Goal: Task Accomplishment & Management: Manage account settings

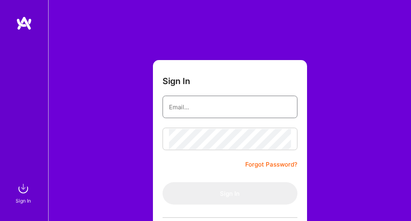
type input "[EMAIL_ADDRESS][DOMAIN_NAME]"
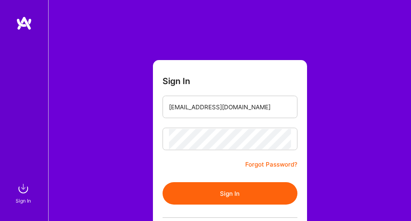
click at [255, 204] on button "Sign In" at bounding box center [229, 193] width 135 height 22
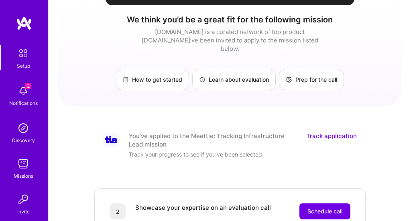
scroll to position [46, 0]
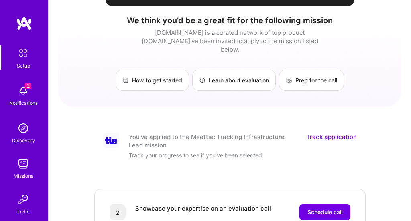
click at [22, 54] on img at bounding box center [23, 53] width 17 height 17
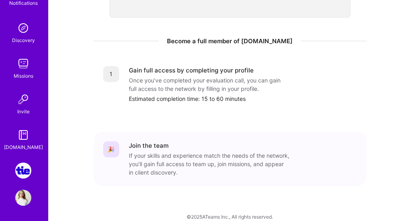
scroll to position [0, 0]
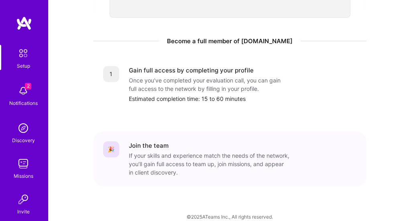
click at [24, 56] on img at bounding box center [23, 53] width 17 height 17
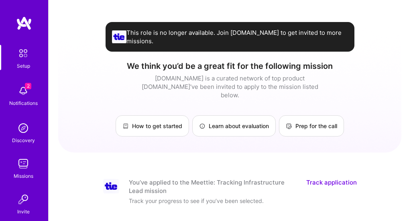
click at [21, 53] on img at bounding box center [23, 53] width 17 height 17
click at [21, 54] on img at bounding box center [23, 53] width 17 height 17
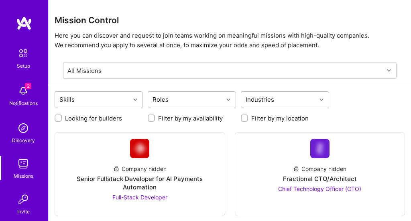
click at [27, 24] on img at bounding box center [24, 23] width 16 height 14
click at [20, 161] on img at bounding box center [23, 164] width 16 height 16
click at [24, 163] on img at bounding box center [23, 164] width 16 height 16
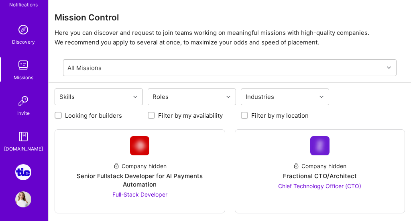
scroll to position [101, 0]
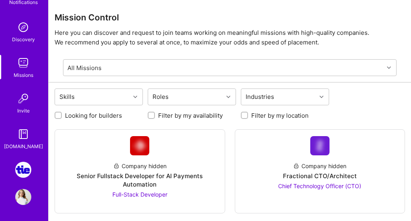
click at [21, 163] on img at bounding box center [23, 170] width 16 height 16
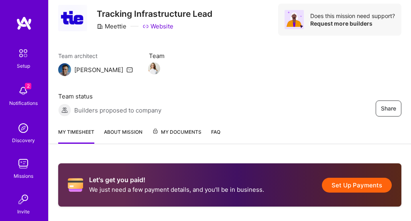
scroll to position [31, 0]
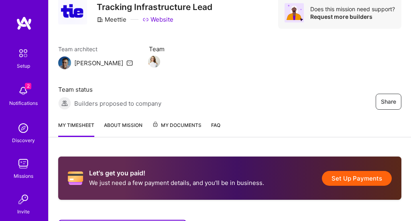
click at [358, 180] on button "Set Up Payments" at bounding box center [357, 178] width 70 height 15
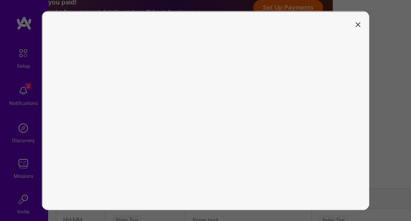
scroll to position [234, 69]
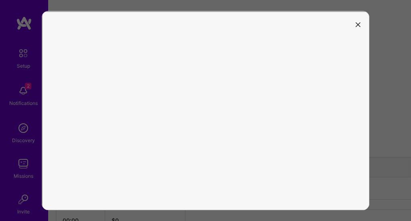
click at [358, 28] on button "modal" at bounding box center [358, 24] width 10 height 13
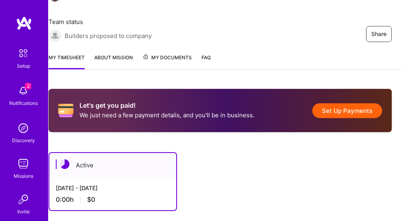
scroll to position [99, 0]
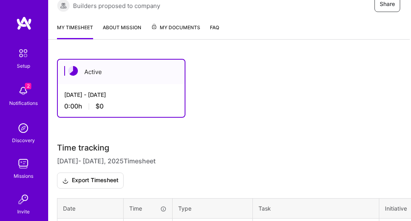
scroll to position [167, 1]
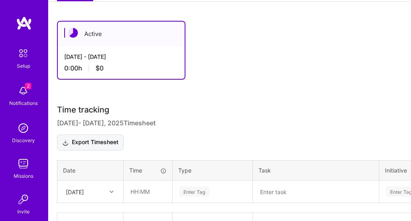
click at [108, 140] on button "Export Timesheet" at bounding box center [90, 143] width 67 height 16
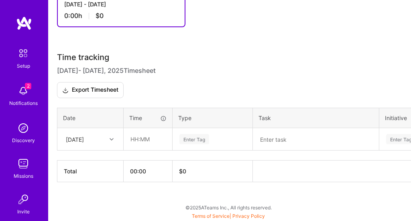
scroll to position [220, 0]
click at [85, 140] on div "[DATE]" at bounding box center [76, 139] width 18 height 8
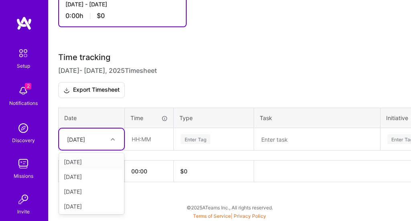
click at [85, 140] on div "[DATE]" at bounding box center [76, 139] width 18 height 8
click at [105, 138] on div "[DATE]" at bounding box center [85, 139] width 45 height 13
click at [102, 189] on div "[DATE]" at bounding box center [91, 190] width 65 height 15
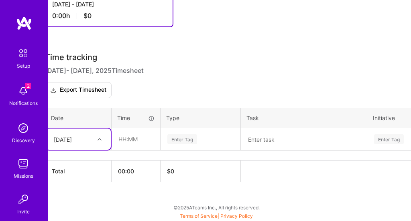
scroll to position [220, 0]
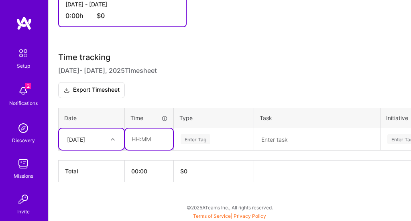
click at [137, 141] on input "text" at bounding box center [149, 139] width 48 height 21
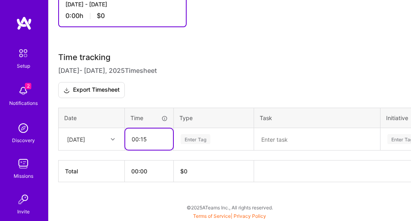
type input "00:15"
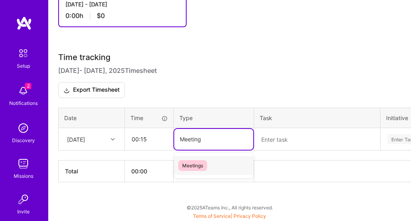
type input "Meeting"
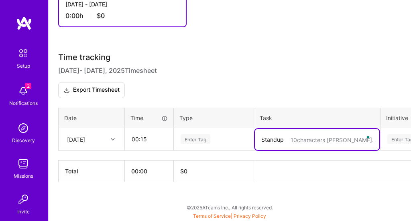
type textarea "Standup"
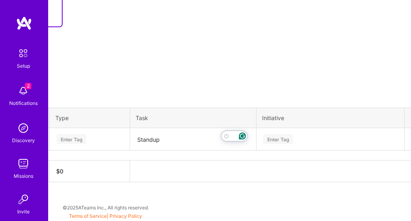
scroll to position [220, 144]
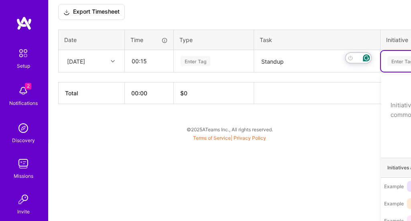
click at [265, 140] on div "Active [DATE] - [DATE] 0:00 h $0 Time tracking [DATE] - [DATE] Timesheet Export…" at bounding box center [230, 12] width 362 height 263
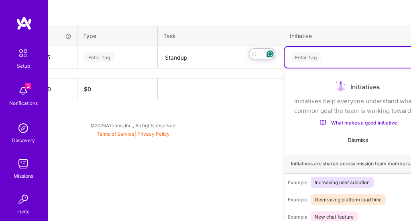
scroll to position [302, 144]
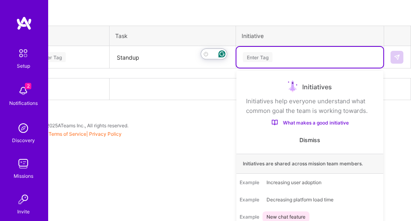
click at [193, 98] on div "Time tracking [DATE] - [DATE] Timesheet Export Timesheet Date Time Type Task In…" at bounding box center [85, 35] width 343 height 130
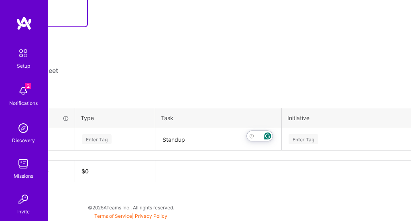
scroll to position [220, 144]
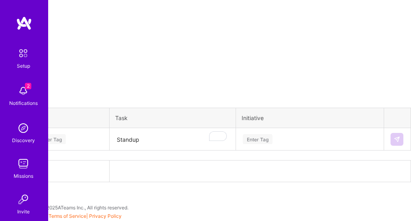
click at [266, 141] on div "Active [DATE] - [DATE] 0:00 h $0 Time tracking [DATE] - [DATE] Timesheet Export…" at bounding box center [85, 90] width 362 height 263
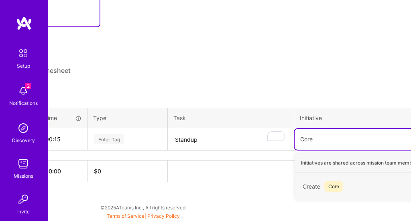
scroll to position [220, 87]
type input "Core Ops"
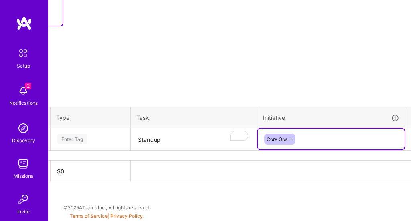
scroll to position [221, 144]
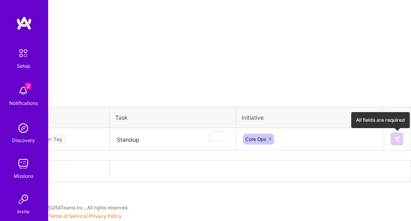
click at [394, 139] on img at bounding box center [396, 139] width 6 height 6
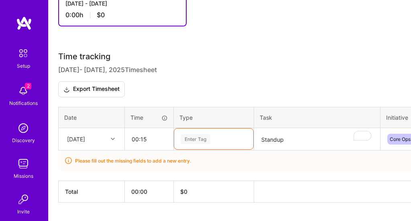
scroll to position [241, 0]
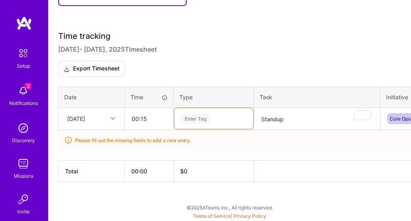
click at [213, 129] on div "Enter Tag" at bounding box center [213, 118] width 79 height 21
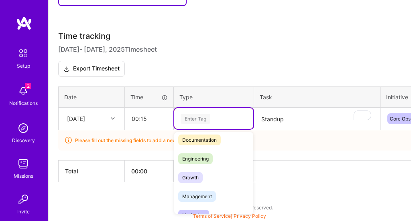
scroll to position [0, 0]
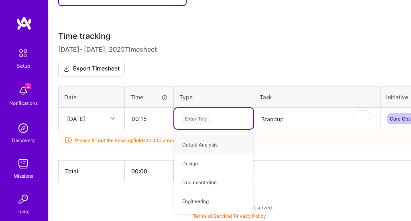
type input "<"
type input "Meet"
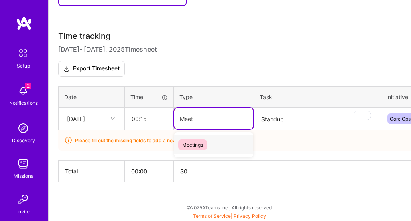
click at [217, 148] on div "Meetings" at bounding box center [213, 145] width 79 height 19
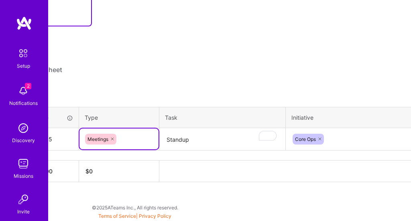
scroll to position [221, 144]
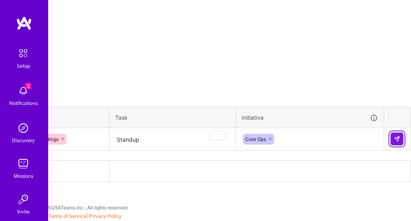
drag, startPoint x: 396, startPoint y: 139, endPoint x: 365, endPoint y: 145, distance: 31.4
click at [397, 139] on img at bounding box center [396, 139] width 6 height 6
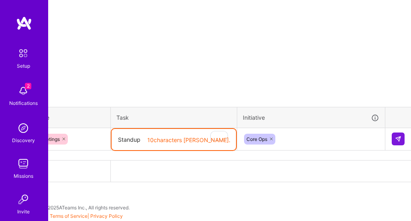
scroll to position [221, 131]
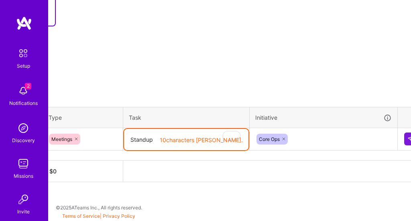
drag, startPoint x: 161, startPoint y: 139, endPoint x: 112, endPoint y: 139, distance: 49.3
click at [112, 139] on tr "[DATE] 00:15 Meetings 10 characters min. Standup Core Ops" at bounding box center [176, 139] width 496 height 22
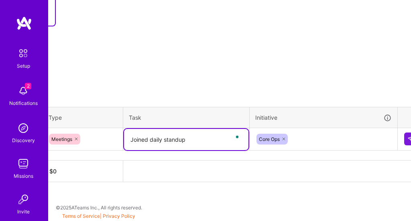
scroll to position [221, 144]
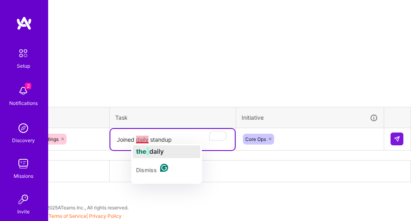
click at [142, 148] on span "the" at bounding box center [141, 152] width 10 height 8
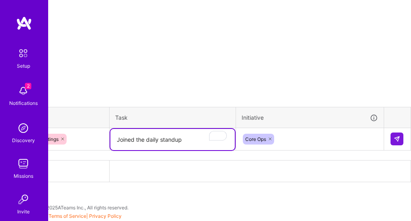
click at [194, 140] on textarea "Joined the daily standup" at bounding box center [172, 139] width 124 height 21
type textarea "Joined the daily standup meeting"
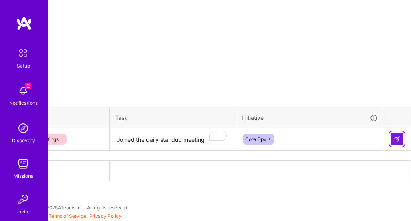
drag, startPoint x: 397, startPoint y: 141, endPoint x: 348, endPoint y: 168, distance: 56.2
click at [397, 142] on img at bounding box center [396, 139] width 6 height 6
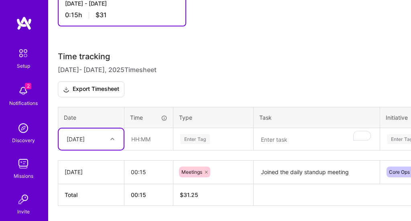
scroll to position [244, 0]
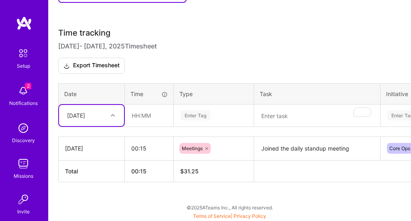
click at [102, 126] on div "option [DATE], selected. Select is focused ,type to refine list, press Down to …" at bounding box center [91, 115] width 65 height 21
click at [91, 184] on div "[DATE]" at bounding box center [91, 187] width 65 height 15
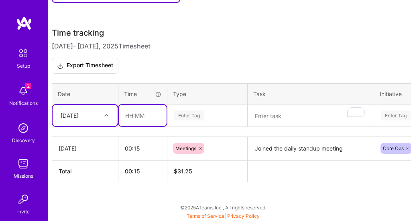
click at [144, 116] on input "text" at bounding box center [143, 115] width 48 height 21
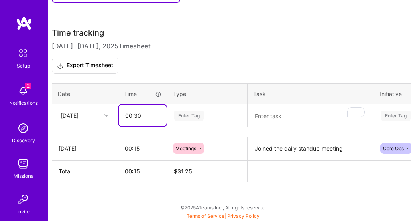
type input "00:30"
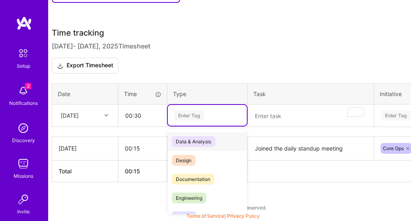
scroll to position [244, 0]
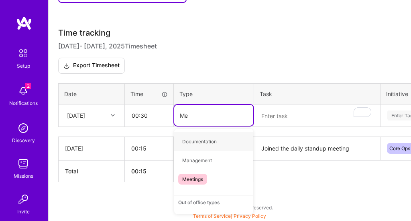
type input "Mee"
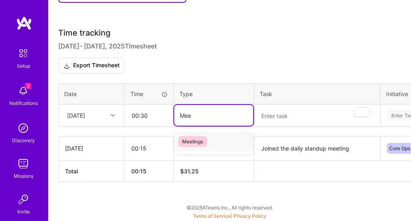
click at [194, 142] on span "Meetings" at bounding box center [192, 141] width 29 height 11
click at [280, 117] on textarea "To enrich screen reader interactions, please activate Accessibility in Grammarl…" at bounding box center [317, 115] width 124 height 21
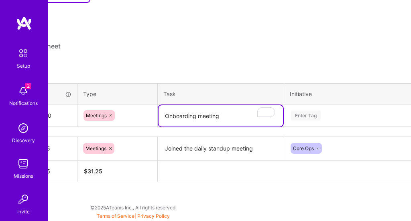
scroll to position [244, 144]
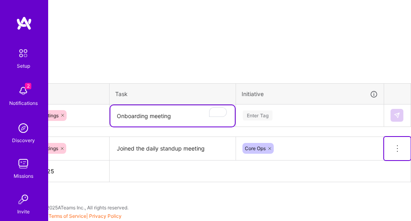
click at [398, 148] on icon at bounding box center [397, 149] width 10 height 10
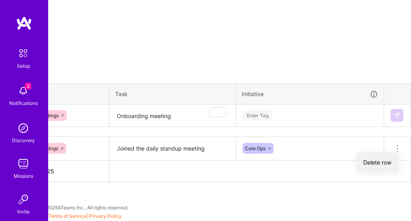
click at [385, 159] on button "Delete row" at bounding box center [377, 163] width 42 height 20
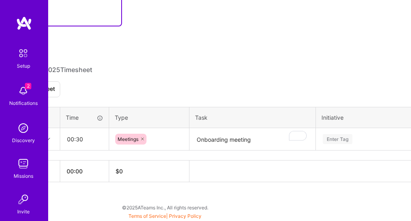
scroll to position [221, 0]
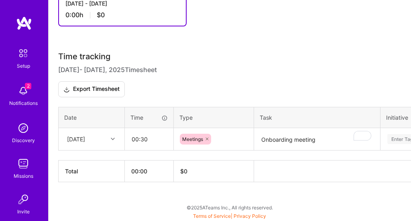
click at [279, 137] on textarea "Onboarding meeting" at bounding box center [317, 139] width 124 height 21
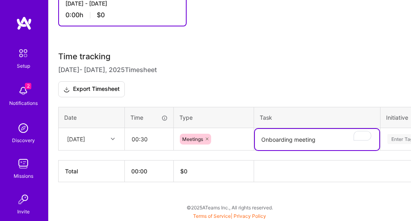
click at [279, 137] on textarea "Onboarding meeting" at bounding box center [317, 139] width 124 height 21
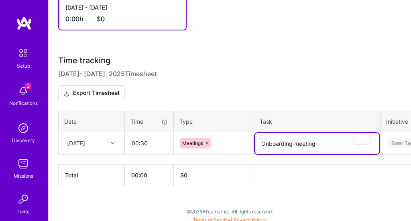
click at [279, 137] on textarea "Onboarding meeting" at bounding box center [317, 143] width 124 height 21
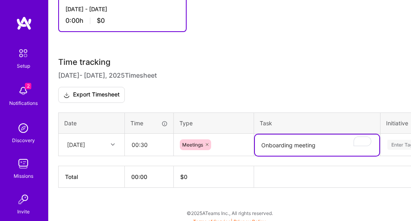
click at [279, 137] on textarea "Onboarding meeting" at bounding box center [317, 145] width 124 height 21
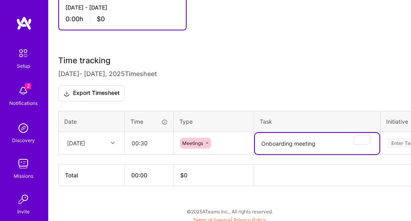
scroll to position [218, 0]
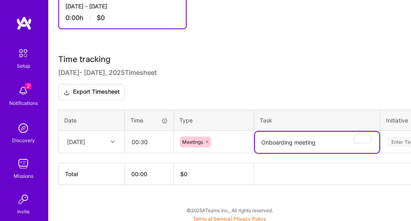
click at [279, 137] on textarea "Onboarding meeting" at bounding box center [317, 142] width 124 height 21
type textarea "A"
type textarea "Stape weekly sync"
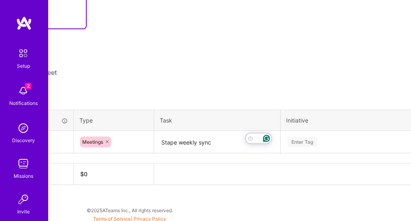
scroll to position [218, 103]
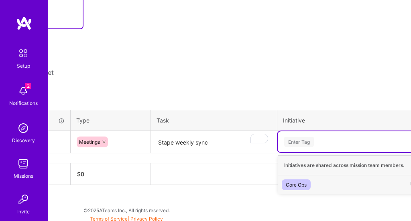
click at [298, 141] on div "Enter Tag" at bounding box center [299, 142] width 30 height 12
type input "G"
type input "Co"
click at [294, 187] on div "Core Ops" at bounding box center [296, 185] width 21 height 8
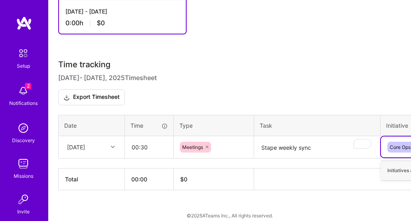
scroll to position [221, 0]
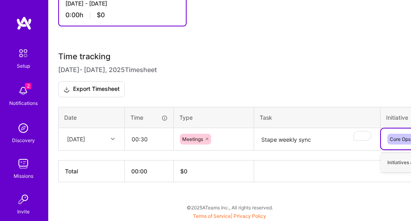
click at [94, 145] on div "[DATE]" at bounding box center [85, 139] width 45 height 13
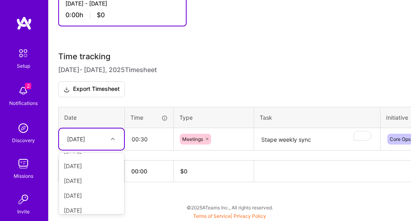
scroll to position [57, 0]
click at [96, 205] on div "[DATE]" at bounding box center [91, 208] width 65 height 15
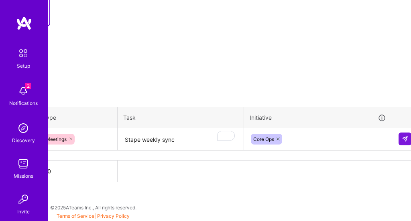
scroll to position [221, 144]
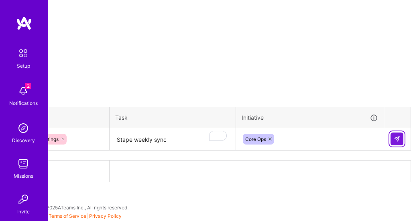
click at [395, 142] on img at bounding box center [396, 139] width 6 height 6
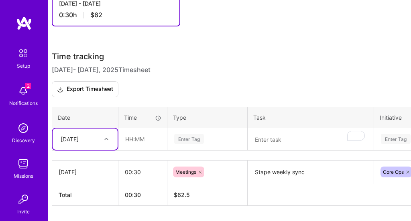
scroll to position [221, 0]
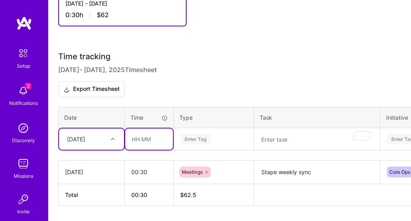
click at [146, 139] on input "text" at bounding box center [149, 139] width 48 height 21
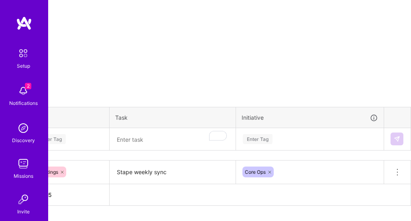
scroll to position [221, 144]
type input "00:30"
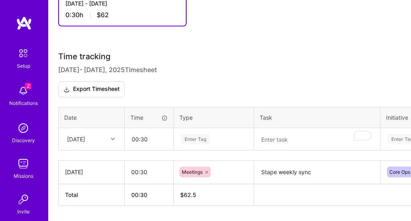
scroll to position [244, 0]
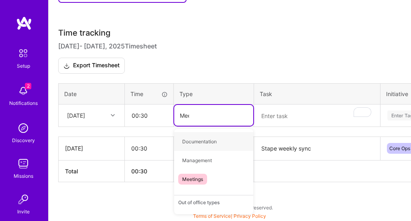
type input "Meet"
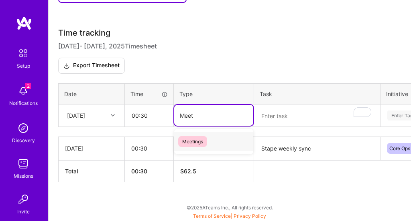
click at [207, 141] on span "Meetings" at bounding box center [192, 141] width 29 height 11
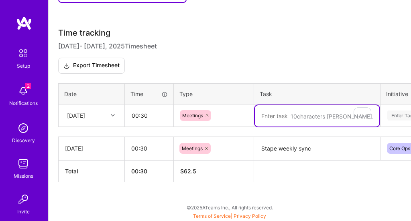
click at [281, 113] on textarea "To enrich screen reader interactions, please activate Accessibility in Grammarl…" at bounding box center [317, 115] width 124 height 21
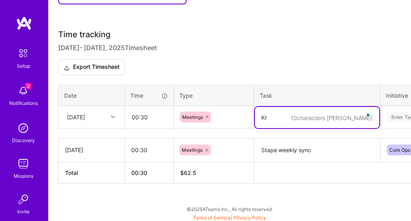
type textarea "K"
type textarea "O"
type textarea "A team / Tie Onboarding"
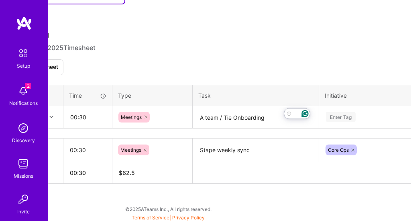
scroll to position [243, 65]
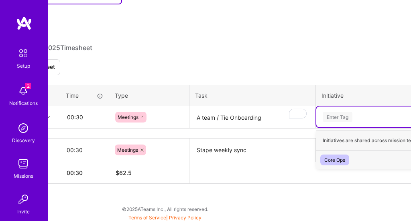
click at [331, 117] on div "Enter Tag" at bounding box center [337, 117] width 30 height 12
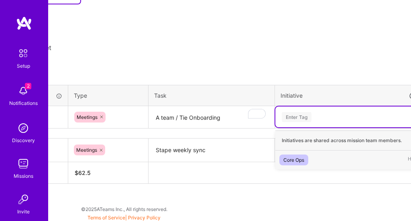
scroll to position [243, 144]
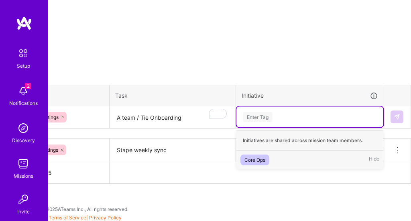
click at [255, 162] on div "Core Ops" at bounding box center [254, 160] width 21 height 8
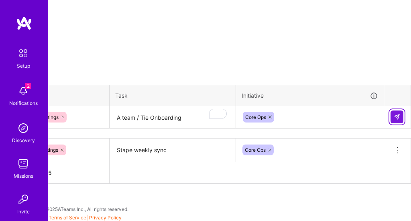
click at [394, 115] on img at bounding box center [396, 117] width 6 height 6
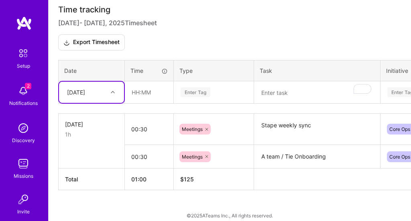
scroll to position [275, 0]
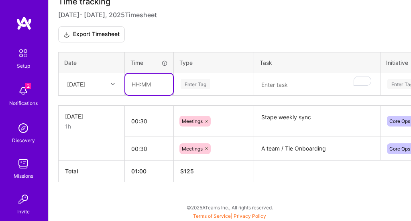
click at [143, 88] on input "text" at bounding box center [149, 84] width 48 height 21
type input "01:00"
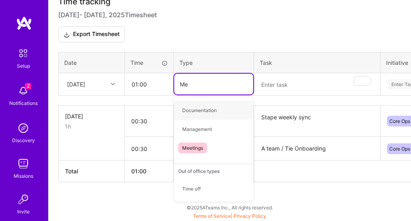
type input "Mee"
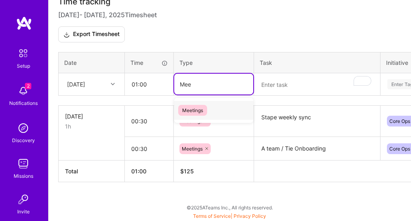
click at [198, 111] on span "Meetings" at bounding box center [192, 110] width 29 height 11
click at [291, 83] on textarea "To enrich screen reader interactions, please activate Accessibility in Grammarl…" at bounding box center [317, 84] width 124 height 21
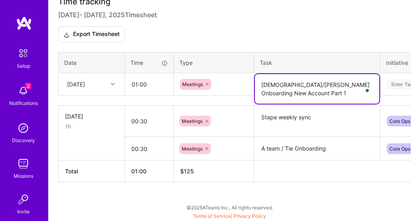
type textarea "[DEMOGRAPHIC_DATA]/[PERSON_NAME] Onboarding New Account Part 1"
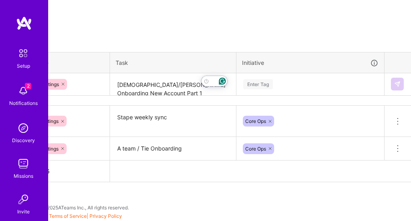
scroll to position [275, 144]
click at [271, 83] on div "Enter Tag" at bounding box center [258, 84] width 30 height 12
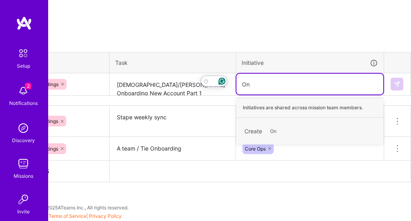
type input "O"
type input "Account Onboarding"
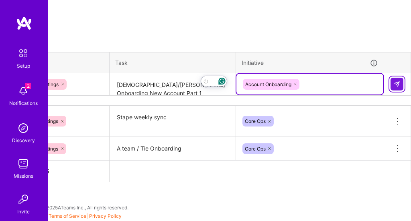
click at [400, 85] on button at bounding box center [396, 84] width 13 height 13
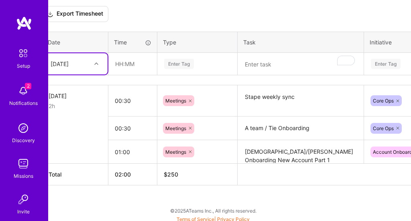
scroll to position [297, 14]
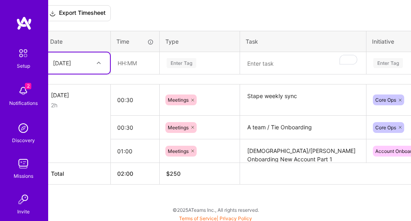
click at [71, 63] on div "[DATE]" at bounding box center [62, 63] width 18 height 8
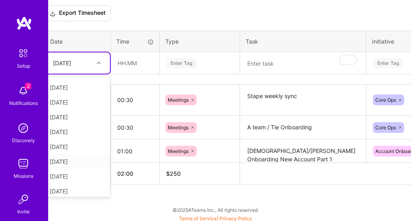
scroll to position [17, 0]
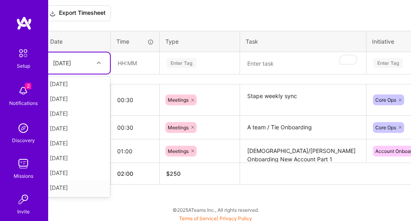
click at [81, 184] on div "[DATE]" at bounding box center [77, 187] width 65 height 15
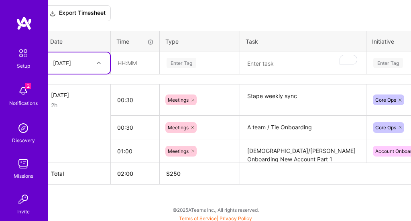
scroll to position [297, 0]
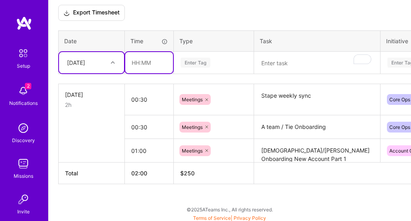
click at [140, 65] on input "text" at bounding box center [149, 62] width 48 height 21
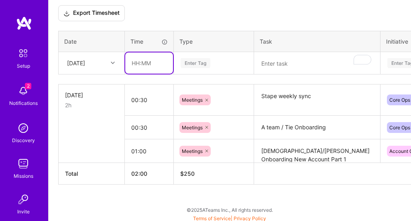
scroll to position [297, 1]
type input "00:30"
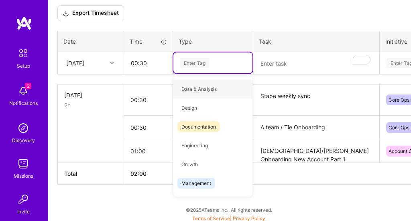
type input "M"
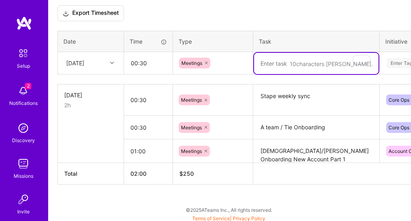
click at [282, 64] on textarea "To enrich screen reader interactions, please activate Accessibility in Grammarl…" at bounding box center [316, 63] width 124 height 21
type textarea "Stape and Tie"
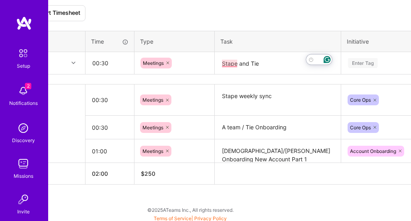
scroll to position [297, 63]
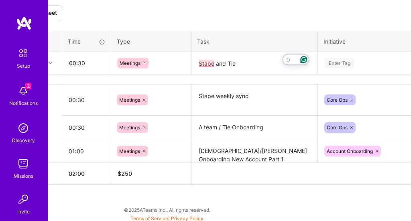
click at [344, 63] on div "Enter Tag" at bounding box center [339, 63] width 30 height 12
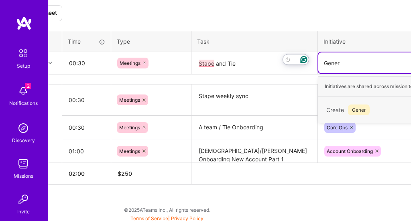
click at [351, 127] on icon at bounding box center [351, 127] width 2 height 2
type input "Gener"
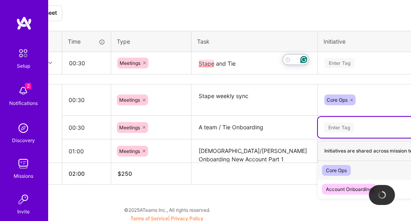
scroll to position [297, 71]
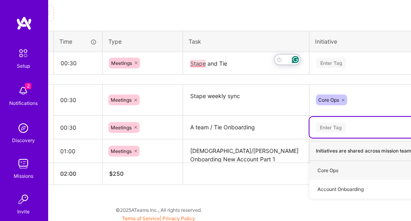
click at [337, 61] on div "Enter Tag" at bounding box center [331, 63] width 30 height 12
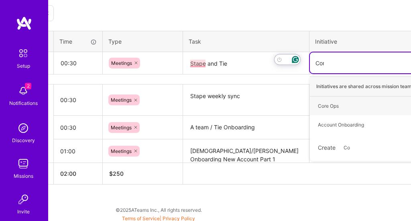
type input "Core"
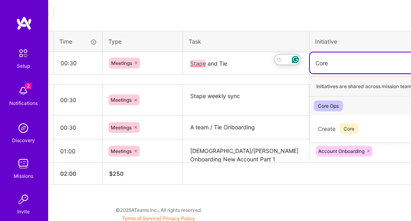
click at [332, 105] on div "Core Ops" at bounding box center [328, 106] width 21 height 8
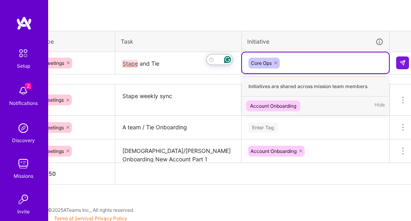
scroll to position [297, 144]
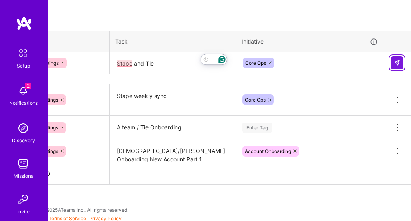
click at [395, 61] on img at bounding box center [396, 63] width 6 height 6
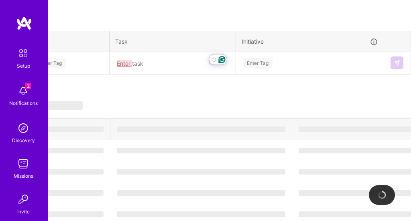
scroll to position [297, 0]
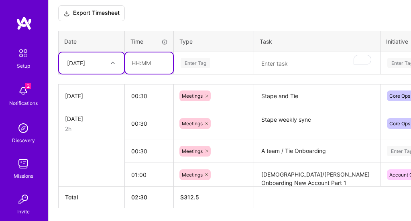
click at [146, 63] on input "text" at bounding box center [149, 63] width 48 height 21
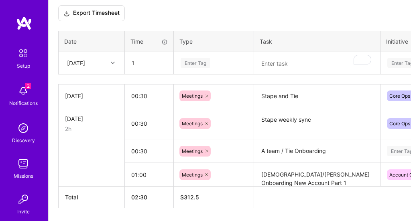
type input "01:00"
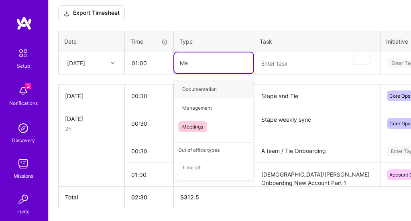
type input "Mee"
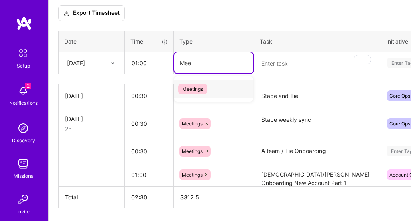
click at [197, 91] on span "Meetings" at bounding box center [192, 89] width 29 height 11
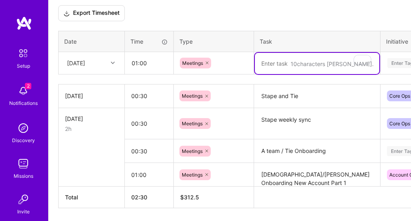
click at [288, 61] on textarea "To enrich screen reader interactions, please activate Accessibility in Grammarl…" at bounding box center [317, 63] width 124 height 21
type textarea "H"
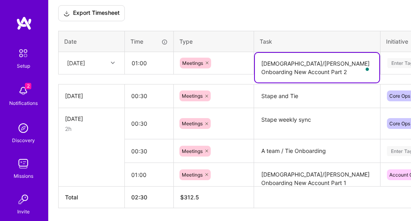
type textarea "[DEMOGRAPHIC_DATA]/[PERSON_NAME] Onboarding New Account Part 2"
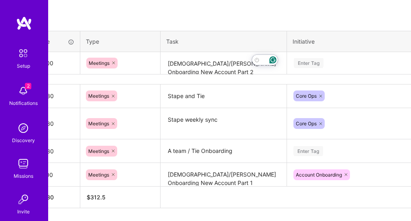
scroll to position [297, 101]
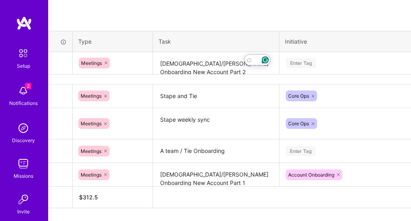
click at [312, 65] on div "Enter Tag" at bounding box center [301, 63] width 30 height 12
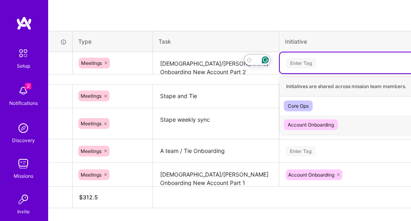
click at [320, 124] on div "Account Onboarding" at bounding box center [311, 125] width 46 height 8
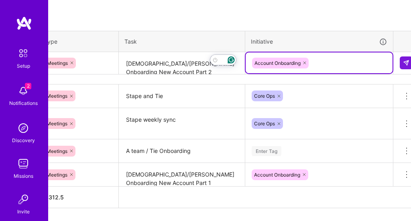
scroll to position [297, 144]
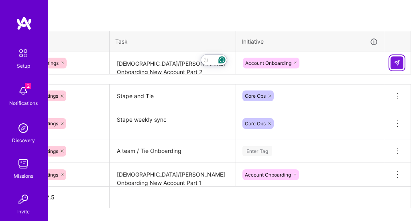
drag, startPoint x: 399, startPoint y: 64, endPoint x: 368, endPoint y: 77, distance: 33.6
click at [399, 64] on img at bounding box center [396, 63] width 6 height 6
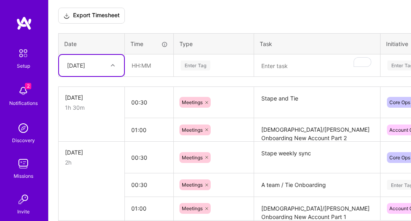
scroll to position [293, 0]
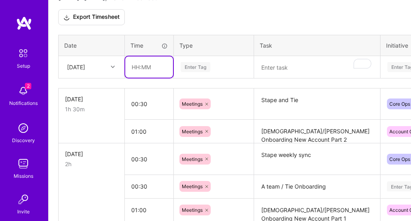
click at [142, 65] on input "text" at bounding box center [149, 67] width 48 height 21
click at [140, 67] on input "15:00" at bounding box center [149, 67] width 48 height 21
type input "00:15"
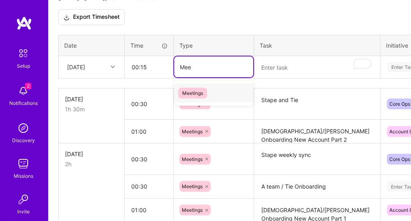
type input "Meet"
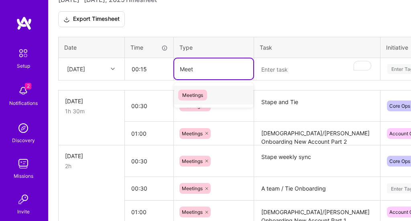
scroll to position [289, 0]
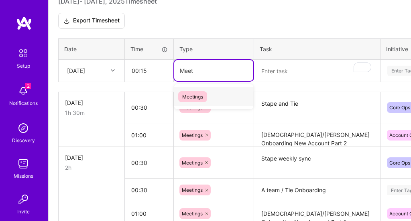
click at [186, 95] on span "Meetings" at bounding box center [192, 96] width 29 height 11
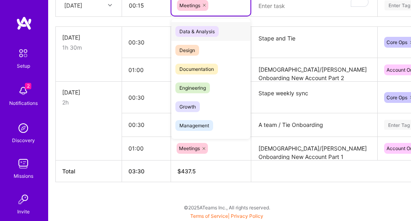
scroll to position [339, 3]
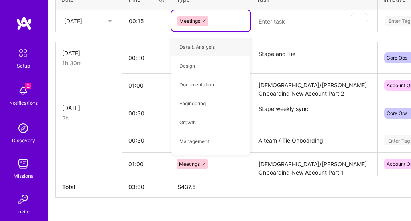
click at [278, 18] on textarea "To enrich screen reader interactions, please activate Accessibility in Grammarl…" at bounding box center [314, 21] width 124 height 21
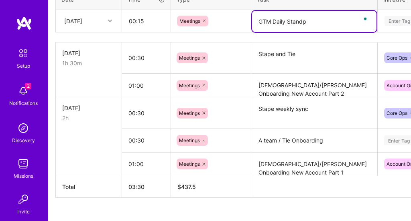
type textarea "GTM Daily Standp"
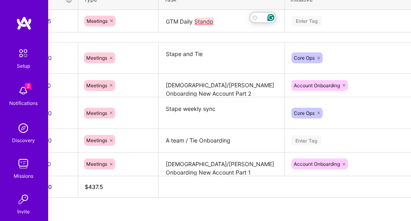
scroll to position [339, 109]
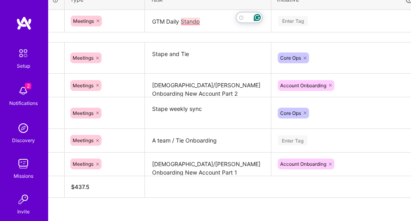
click at [314, 17] on div "Enter Tag" at bounding box center [345, 21] width 136 height 10
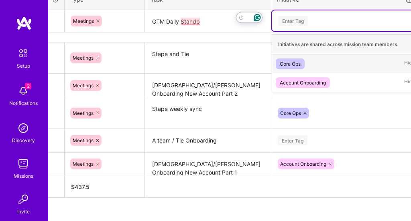
click at [294, 64] on div "Core Ops" at bounding box center [289, 64] width 21 height 8
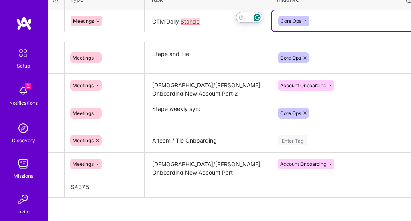
scroll to position [339, 144]
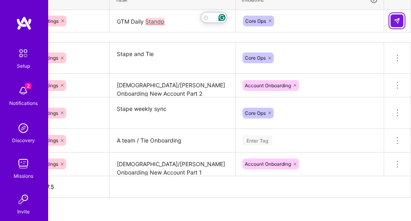
drag, startPoint x: 399, startPoint y: 22, endPoint x: 344, endPoint y: 60, distance: 66.0
click at [399, 22] on img at bounding box center [396, 21] width 6 height 6
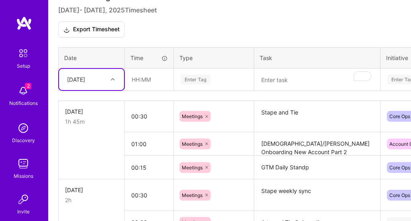
scroll to position [278, 0]
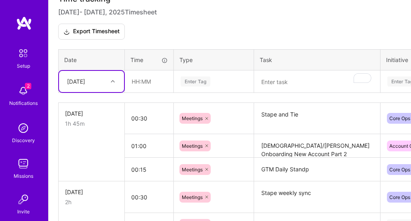
click at [112, 84] on div at bounding box center [113, 81] width 12 height 10
click at [93, 148] on div "[DATE]" at bounding box center [91, 149] width 65 height 15
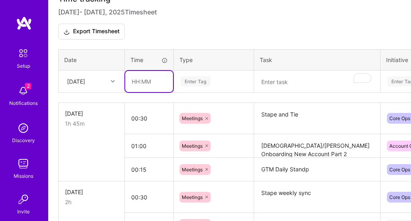
click at [147, 87] on input "text" at bounding box center [149, 81] width 48 height 21
type input "00:15"
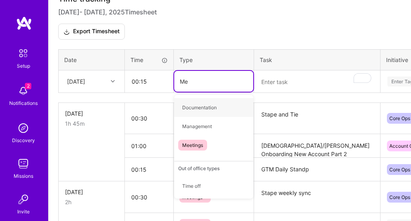
type input "Mee"
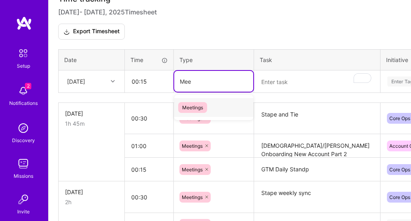
click at [192, 109] on span "Meetings" at bounding box center [192, 107] width 29 height 11
click at [289, 84] on textarea "To enrich screen reader interactions, please activate Accessibility in Grammarl…" at bounding box center [317, 81] width 124 height 21
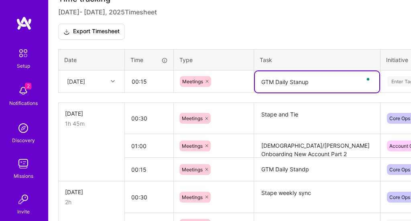
type textarea "GTM Daily Stanup"
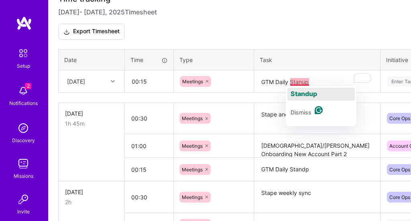
click at [303, 92] on span "Standup" at bounding box center [303, 94] width 26 height 8
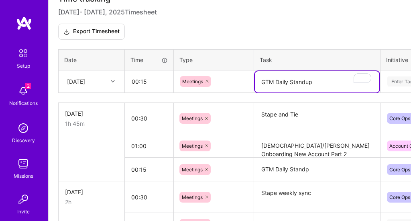
type textarea "GTM Daily Standup"
click at [393, 85] on div "Enter Tag" at bounding box center [402, 81] width 30 height 12
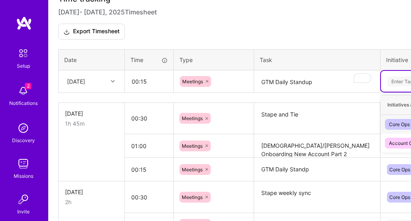
scroll to position [278, 12]
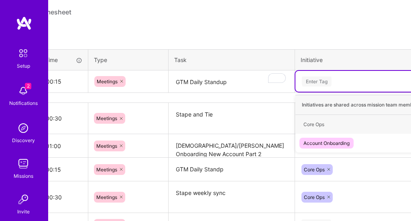
click at [327, 82] on div "Enter Tag" at bounding box center [317, 81] width 30 height 12
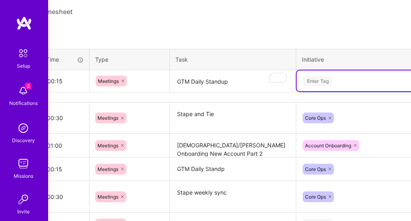
click at [327, 82] on div "Enter Tag" at bounding box center [318, 81] width 30 height 12
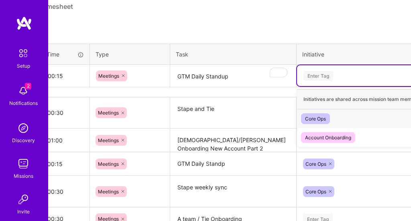
scroll to position [284, 84]
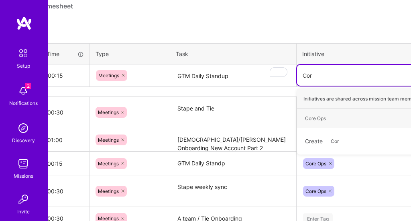
type input "Core"
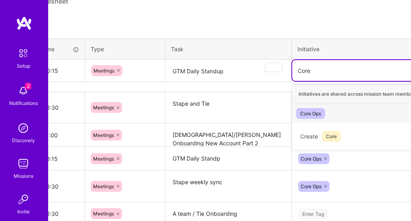
scroll to position [289, 95]
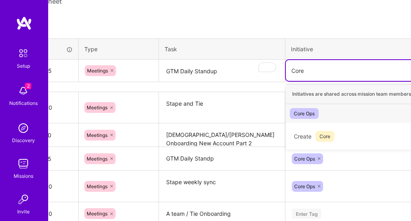
click at [306, 112] on div "Core Ops" at bounding box center [304, 113] width 21 height 8
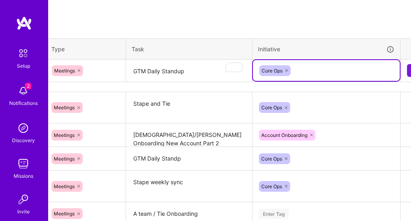
scroll to position [289, 144]
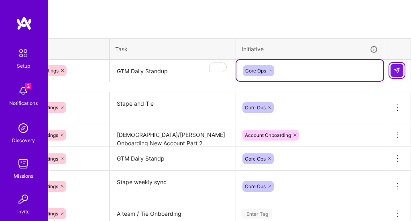
click at [393, 71] on img at bounding box center [396, 70] width 6 height 6
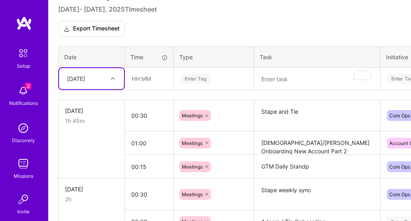
scroll to position [280, 0]
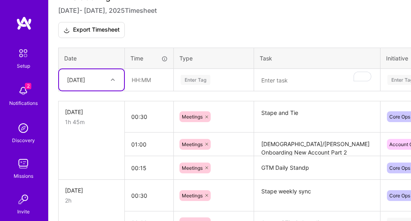
click at [96, 81] on div "[DATE]" at bounding box center [85, 79] width 45 height 13
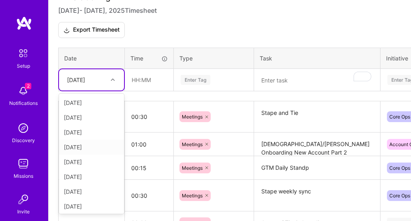
click at [93, 147] on div "[DATE]" at bounding box center [91, 147] width 65 height 15
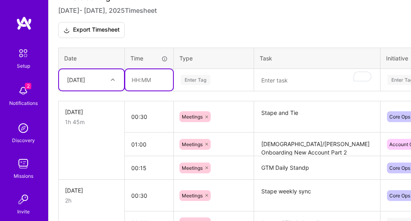
click at [153, 81] on input "text" at bounding box center [149, 79] width 48 height 21
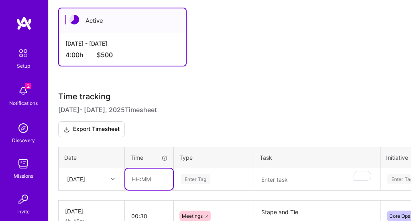
scroll to position [188, 0]
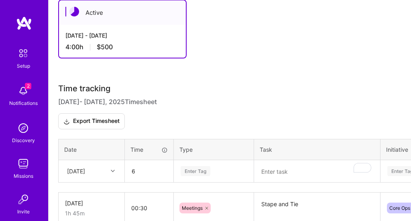
type input "06:00"
click at [213, 176] on div "Enter Tag" at bounding box center [213, 171] width 79 height 21
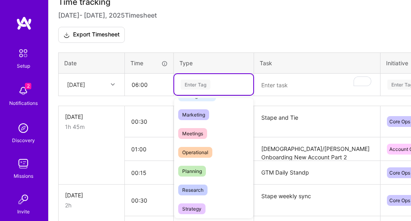
scroll to position [103, 0]
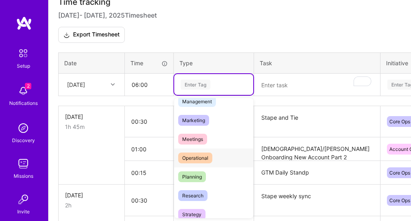
click at [216, 155] on div "Operational" at bounding box center [213, 158] width 79 height 19
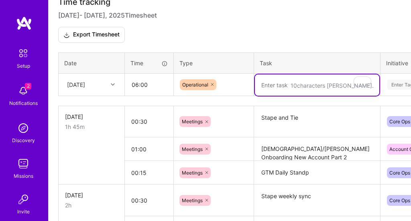
click at [273, 84] on textarea "To enrich screen reader interactions, please activate Accessibility in Grammarl…" at bounding box center [317, 85] width 124 height 21
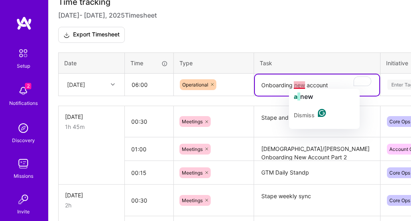
click at [299, 85] on textarea "Onboarding new account" at bounding box center [317, 85] width 124 height 21
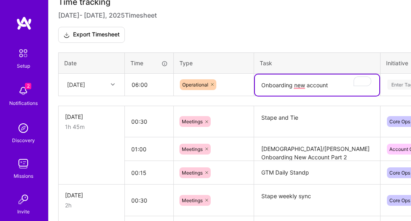
click at [299, 85] on textarea "Onboarding new account" at bounding box center [317, 85] width 124 height 21
click at [331, 83] on textarea "Onboarding new account" at bounding box center [317, 85] width 124 height 21
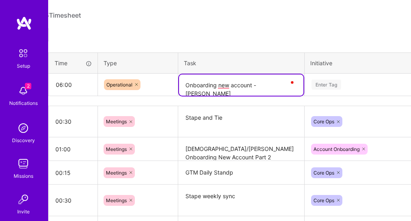
scroll to position [275, 89]
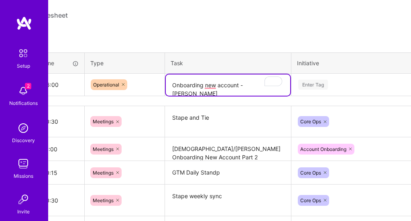
type textarea "Onboarding new account - [PERSON_NAME]"
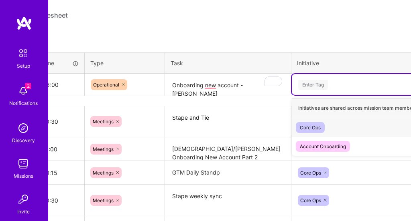
click at [324, 81] on div "Enter Tag" at bounding box center [313, 85] width 30 height 12
click at [338, 150] on div "Account Onboarding" at bounding box center [323, 146] width 46 height 8
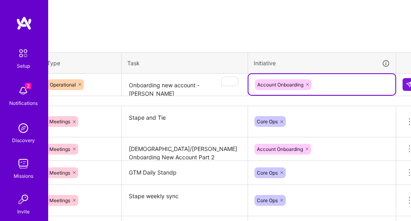
scroll to position [275, 144]
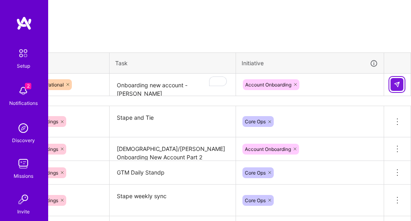
click at [395, 84] on img at bounding box center [396, 84] width 6 height 6
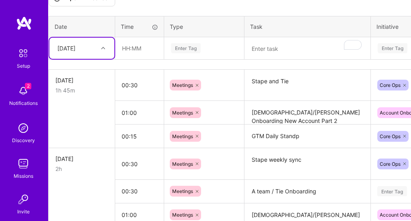
scroll to position [312, 12]
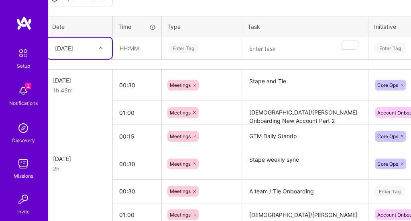
click at [87, 51] on div "[DATE]" at bounding box center [73, 48] width 45 height 13
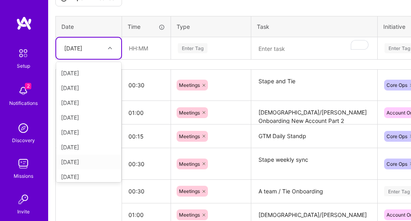
scroll to position [312, 4]
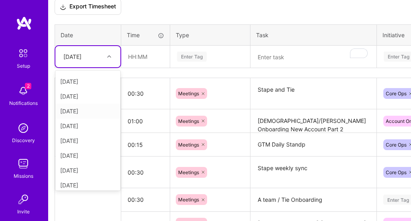
click at [141, 67] on div "Time tracking [DATE] - [DATE] Timesheet Export Timesheet Date Time Type Task In…" at bounding box center [226, 137] width 343 height 336
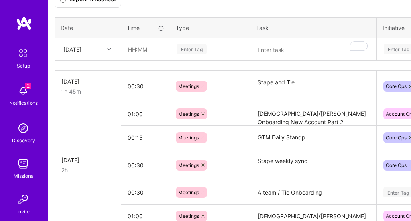
scroll to position [319, 4]
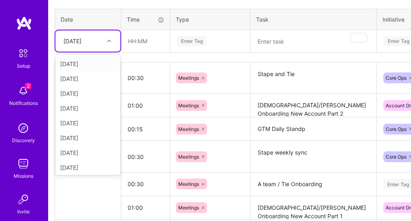
click at [81, 43] on div "[DATE]" at bounding box center [72, 41] width 18 height 8
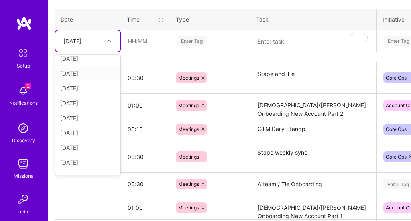
scroll to position [61, 0]
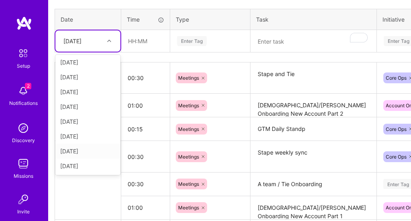
click at [92, 150] on div "[DATE]" at bounding box center [87, 151] width 65 height 15
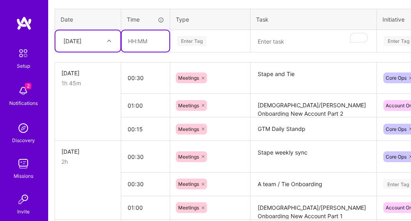
click at [139, 39] on input "text" at bounding box center [145, 40] width 48 height 21
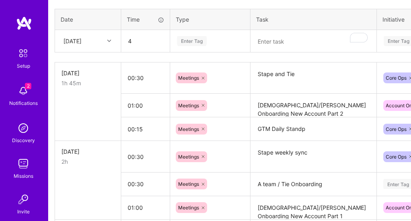
type input "04:00"
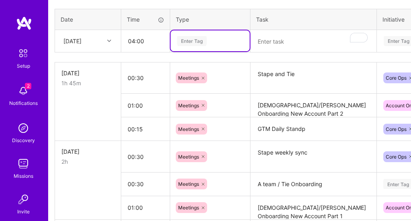
click at [208, 43] on div "Enter Tag" at bounding box center [210, 41] width 68 height 10
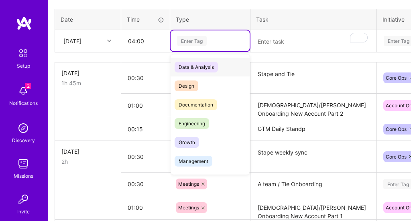
click at [202, 42] on div "Enter Tag" at bounding box center [192, 41] width 30 height 12
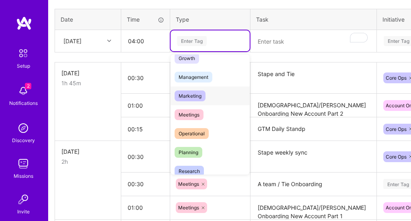
scroll to position [90, 0]
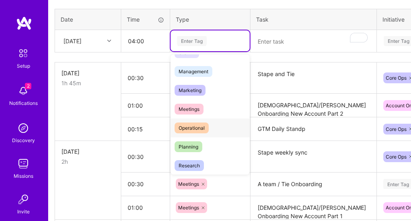
click at [209, 126] on div "Operational" at bounding box center [209, 128] width 79 height 19
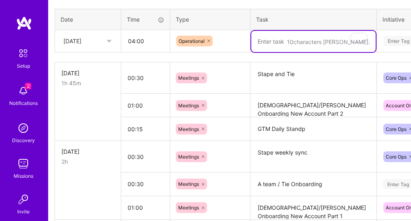
click at [286, 45] on textarea "To enrich screen reader interactions, please activate Accessibility in Grammarl…" at bounding box center [313, 41] width 124 height 21
type textarea "Investigate"
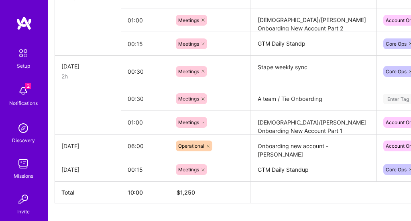
scroll to position [425, 4]
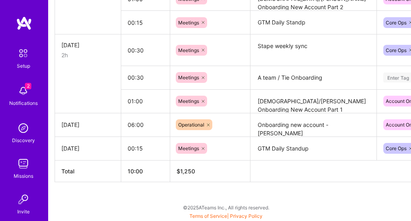
click at [283, 124] on textarea "Onboarding new account - [PERSON_NAME]" at bounding box center [313, 125] width 124 height 22
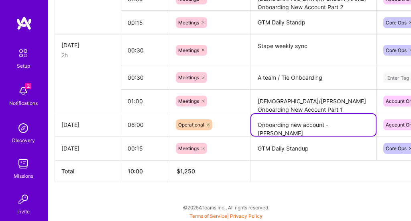
click at [351, 126] on textarea "Onboarding new account - [PERSON_NAME]" at bounding box center [313, 125] width 124 height 22
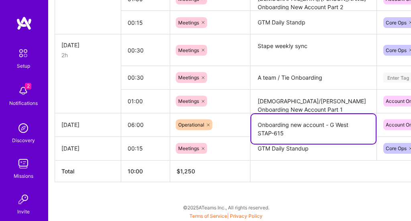
type textarea "Onboarding new account - G West STAP-615"
click at [331, 174] on th at bounding box center [400, 171] width 301 height 22
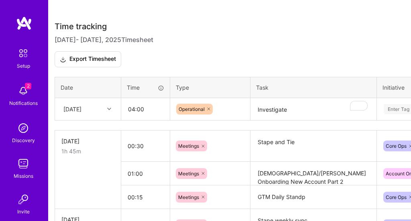
scroll to position [248, 4]
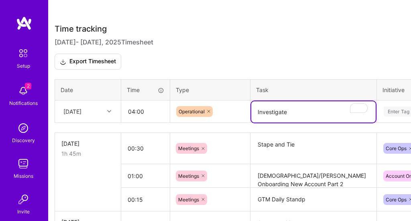
click at [290, 115] on textarea "Investigate" at bounding box center [313, 111] width 124 height 21
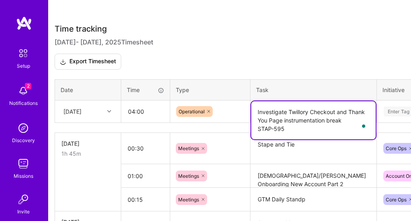
type textarea "Investigate Twillory Checkout and Thank You Page instrumentation break STAP-595"
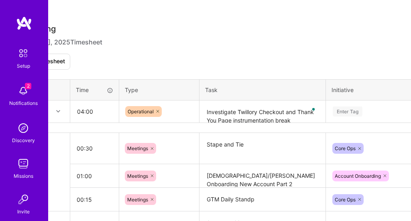
scroll to position [248, 62]
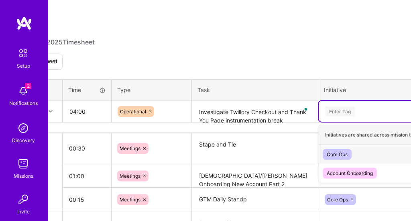
click at [340, 112] on div "Enter Tag" at bounding box center [340, 111] width 30 height 12
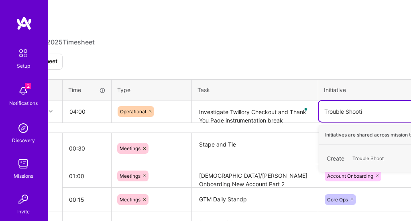
type input "Trouble Shooting"
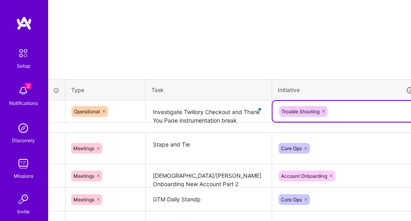
scroll to position [248, 144]
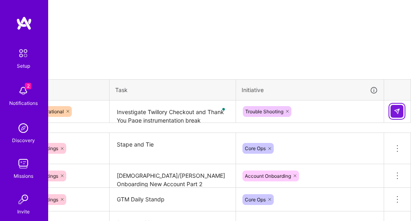
drag, startPoint x: 395, startPoint y: 111, endPoint x: 370, endPoint y: 130, distance: 30.9
click at [395, 111] on img at bounding box center [396, 111] width 6 height 6
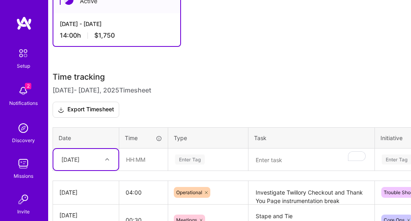
scroll to position [200, 0]
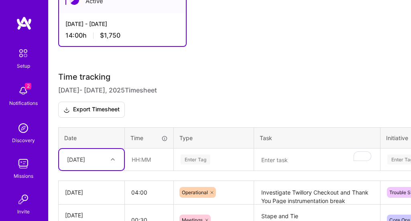
click at [24, 94] on img at bounding box center [23, 91] width 16 height 16
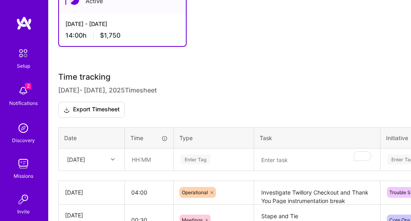
click at [24, 94] on div "Setup 2 Notifications Discovery Missions Invite [DOMAIN_NAME]" at bounding box center [24, 148] width 48 height 207
click at [22, 166] on img at bounding box center [23, 164] width 16 height 16
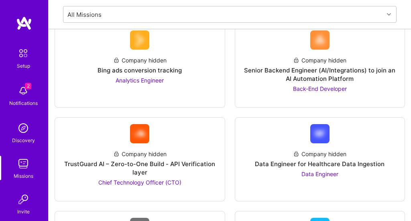
scroll to position [298, 0]
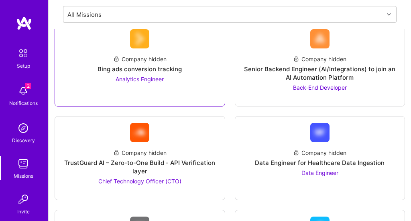
click at [162, 101] on div "Company hidden Bing ads conversion tracking Analytics Engineer" at bounding box center [140, 64] width 170 height 84
click at [142, 77] on span "Analytics Engineer" at bounding box center [139, 79] width 48 height 7
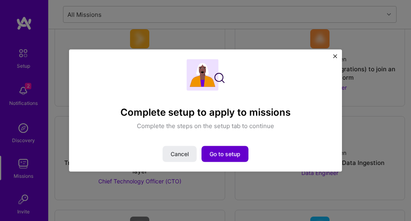
click at [221, 152] on span "Go to setup" at bounding box center [224, 154] width 31 height 8
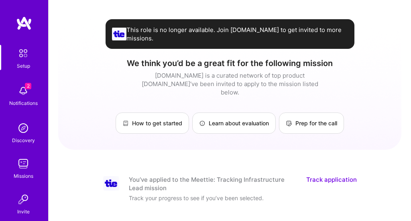
scroll to position [2, 0]
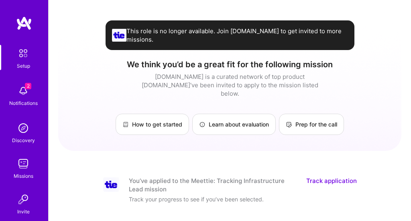
click at [22, 59] on img at bounding box center [23, 53] width 17 height 17
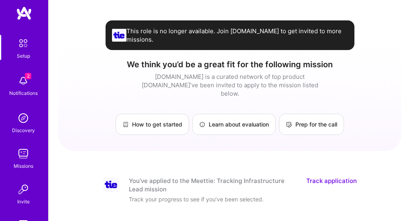
scroll to position [8, 0]
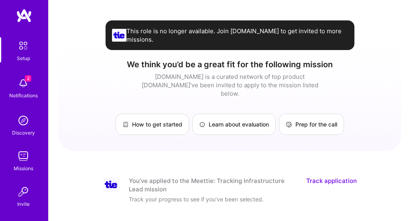
click at [21, 122] on img at bounding box center [23, 121] width 16 height 16
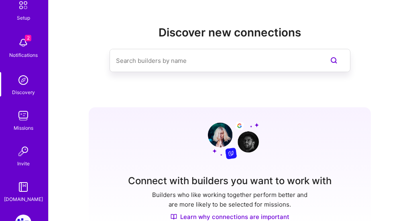
scroll to position [59, 0]
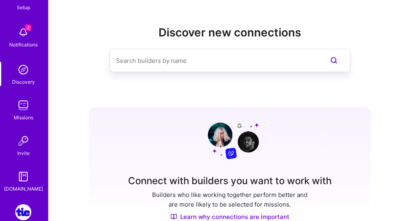
click at [22, 74] on img at bounding box center [23, 70] width 16 height 16
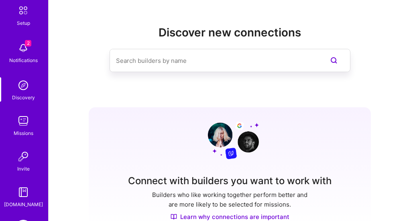
scroll to position [6, 0]
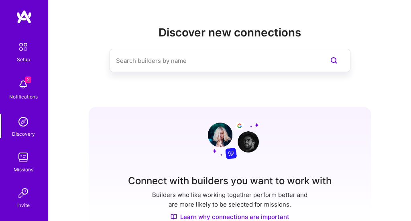
click at [26, 92] on img at bounding box center [23, 85] width 16 height 16
click at [26, 92] on div "Setup 2 Notifications Discovery Missions Invite [DOMAIN_NAME]" at bounding box center [24, 141] width 48 height 207
click at [24, 118] on img at bounding box center [23, 122] width 16 height 16
click at [24, 45] on img at bounding box center [23, 46] width 17 height 17
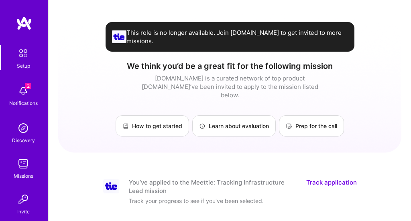
click at [24, 45] on img at bounding box center [23, 53] width 17 height 17
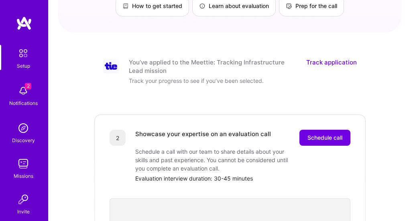
scroll to position [84, 0]
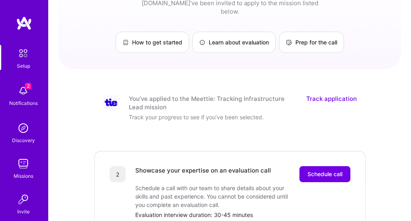
click at [28, 27] on img at bounding box center [24, 23] width 16 height 14
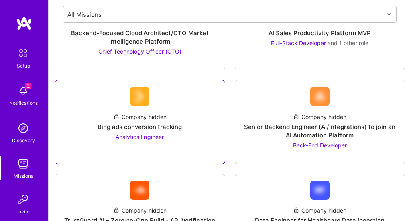
scroll to position [240, 0]
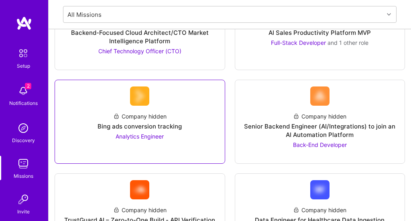
click at [186, 109] on div "Company hidden Bing ads conversion tracking Analytics Engineer" at bounding box center [139, 123] width 157 height 35
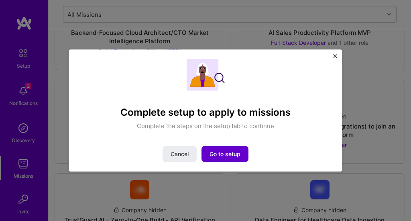
click at [223, 151] on span "Go to setup" at bounding box center [224, 154] width 31 height 8
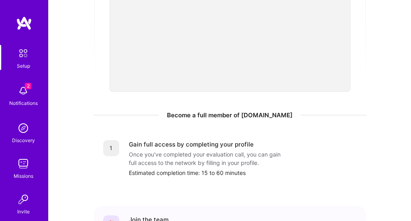
scroll to position [341, 0]
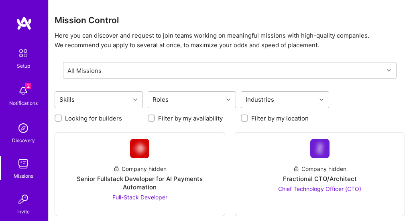
click at [26, 54] on img at bounding box center [23, 53] width 17 height 17
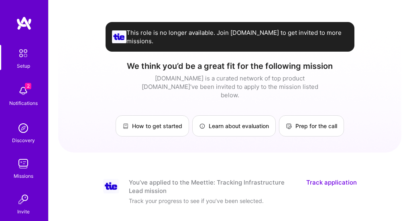
click at [26, 54] on img at bounding box center [23, 53] width 17 height 17
click at [21, 92] on img at bounding box center [23, 91] width 16 height 16
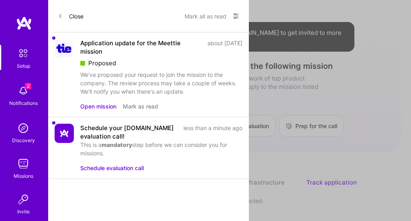
click at [103, 107] on button "Open mission" at bounding box center [98, 106] width 36 height 8
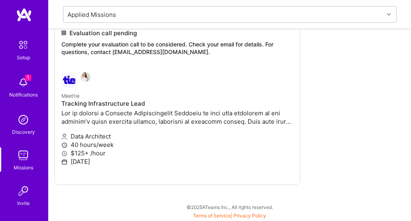
scroll to position [4, 0]
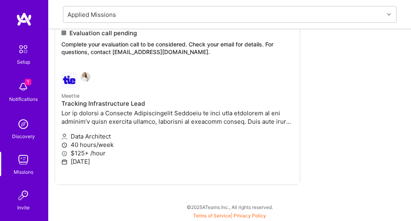
click at [26, 91] on img at bounding box center [23, 87] width 16 height 16
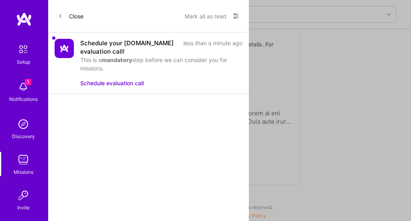
scroll to position [8, 0]
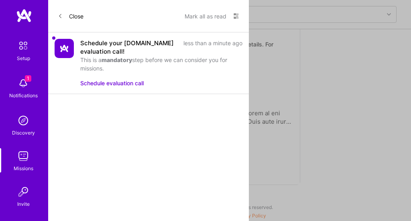
click at [125, 84] on button "Schedule evaluation call" at bounding box center [111, 83] width 63 height 8
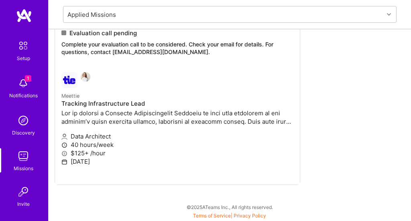
click at [26, 83] on div "Setup 1 Notifications Discovery Missions Invite [DOMAIN_NAME]" at bounding box center [24, 140] width 48 height 207
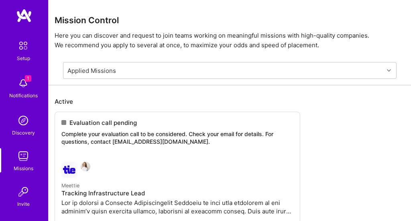
click at [22, 15] on img at bounding box center [24, 15] width 16 height 14
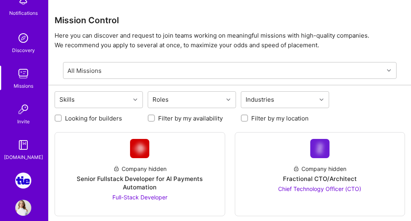
scroll to position [101, 0]
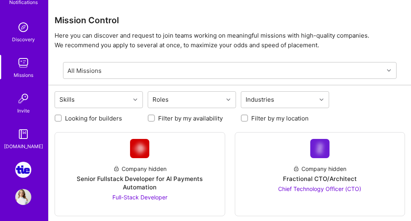
click at [24, 141] on img at bounding box center [23, 134] width 16 height 16
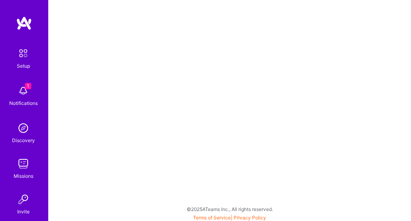
click at [24, 168] on img at bounding box center [23, 164] width 16 height 16
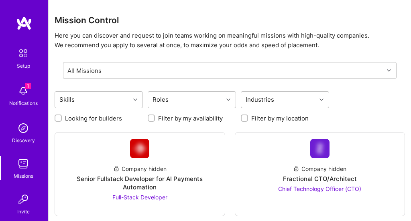
click at [24, 200] on img at bounding box center [23, 200] width 16 height 16
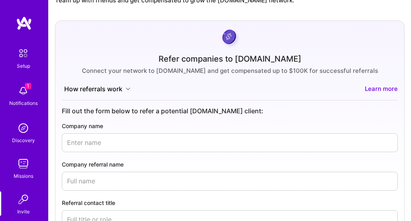
scroll to position [53, 0]
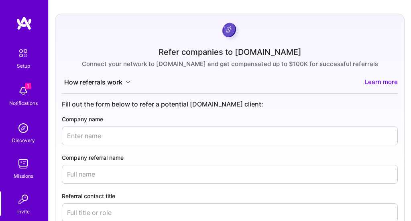
click at [20, 54] on img at bounding box center [23, 53] width 17 height 17
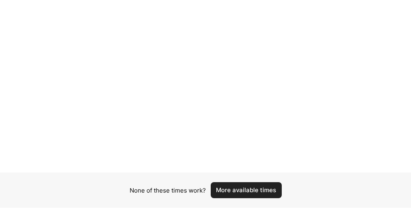
scroll to position [123, 0]
click at [246, 188] on button "More available times" at bounding box center [246, 190] width 71 height 16
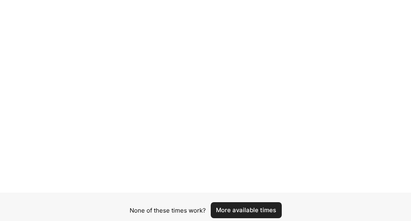
scroll to position [103, 0]
